Goal: Transaction & Acquisition: Purchase product/service

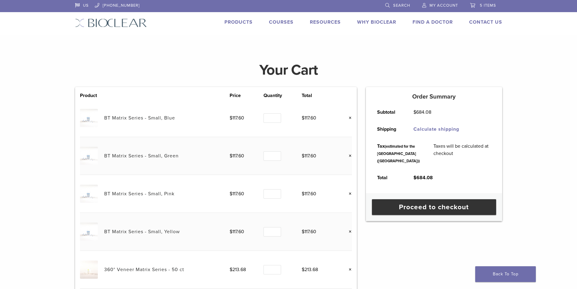
click at [394, 4] on span "Search" at bounding box center [401, 5] width 17 height 5
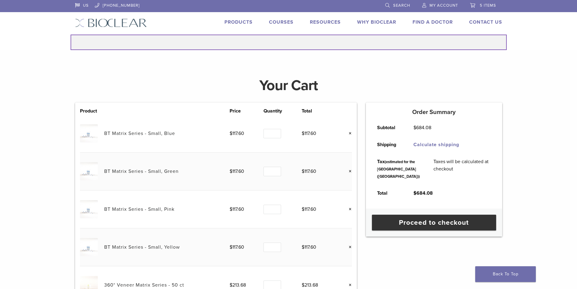
click at [302, 42] on input "Search for:" at bounding box center [289, 42] width 436 height 15
type input "******"
click at [70, 34] on button "Search" at bounding box center [70, 34] width 0 height 0
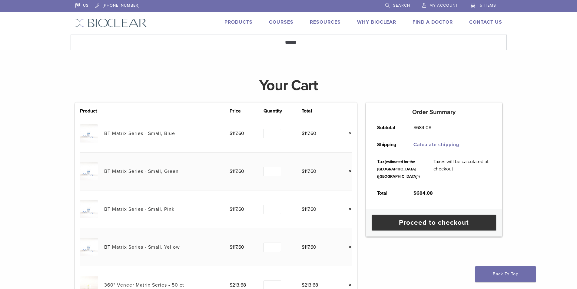
click at [395, 5] on span "Search" at bounding box center [401, 5] width 17 height 5
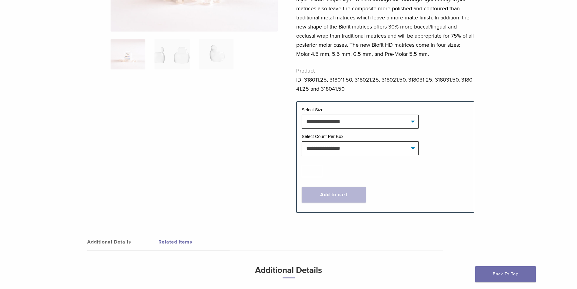
scroll to position [152, 0]
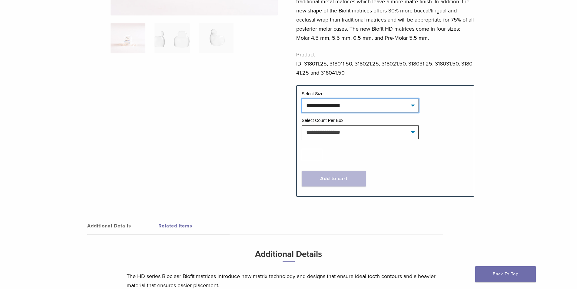
click at [411, 105] on select "**********" at bounding box center [360, 106] width 117 height 14
click at [123, 226] on link "Additional Details" at bounding box center [122, 225] width 71 height 17
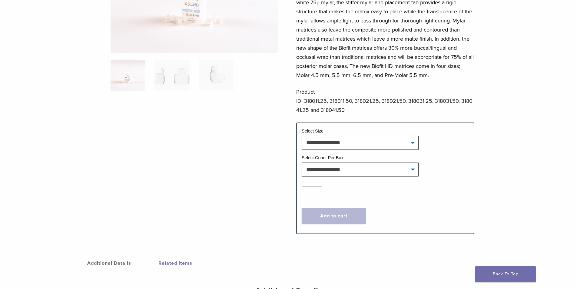
scroll to position [121, 0]
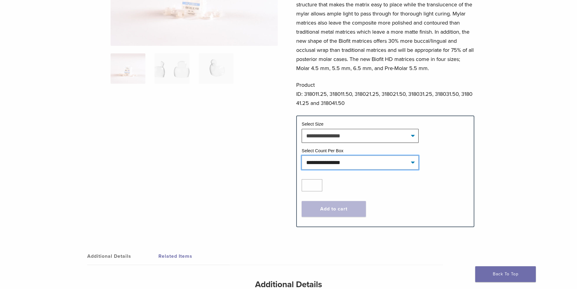
click at [413, 162] on select "**********" at bounding box center [360, 162] width 117 height 14
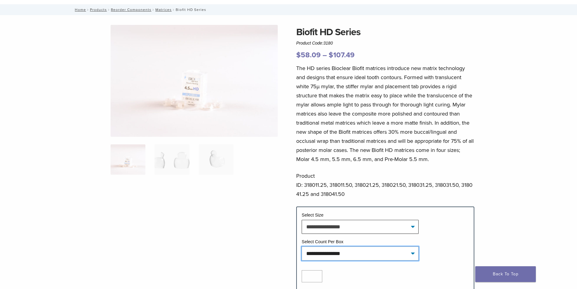
scroll to position [0, 0]
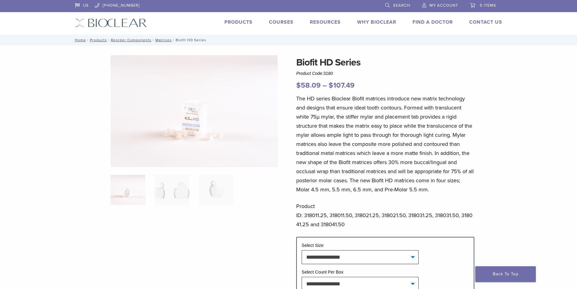
click at [244, 22] on link "Products" at bounding box center [239, 22] width 28 height 6
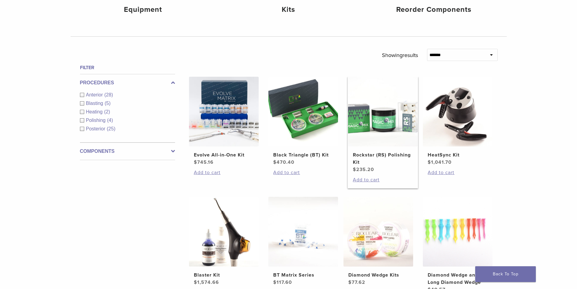
scroll to position [182, 0]
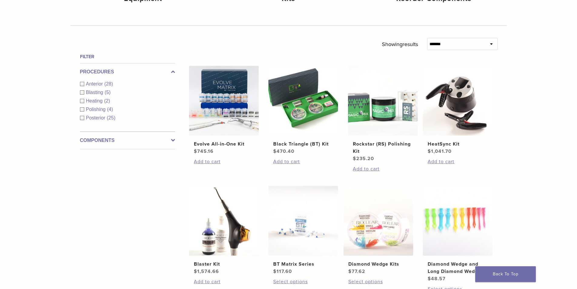
click at [173, 139] on icon at bounding box center [173, 140] width 4 height 7
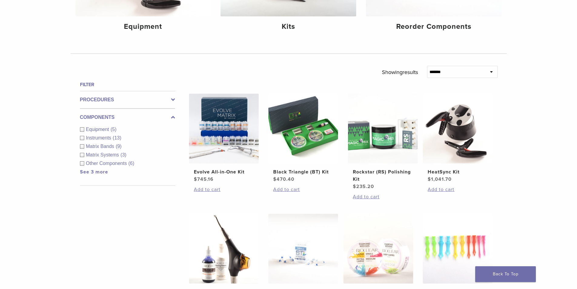
scroll to position [152, 0]
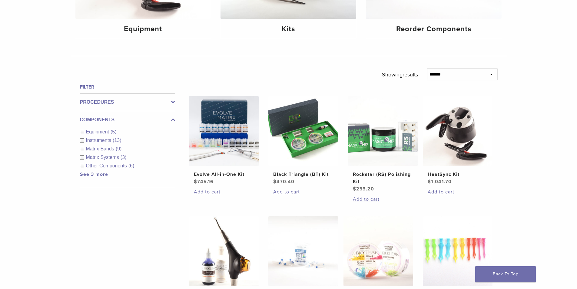
click at [81, 149] on div "Matrix Bands (9)" at bounding box center [127, 148] width 95 height 7
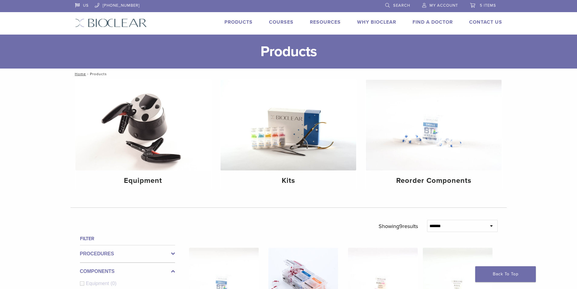
click at [394, 5] on span "Search" at bounding box center [401, 5] width 17 height 5
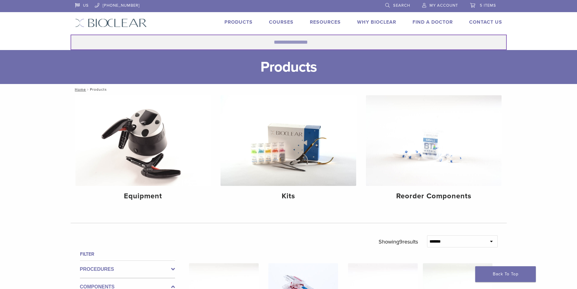
click at [311, 39] on input "Search for:" at bounding box center [289, 42] width 436 height 15
type input "******"
click at [70, 34] on button "Search" at bounding box center [70, 34] width 0 height 0
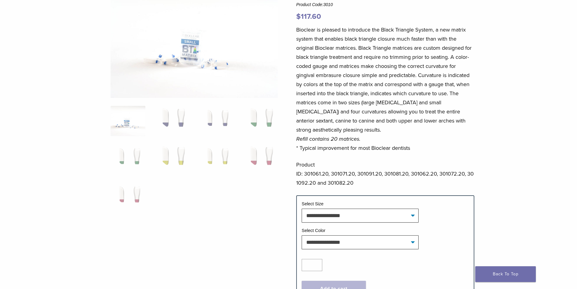
scroll to position [61, 0]
